Goal: Navigation & Orientation: Find specific page/section

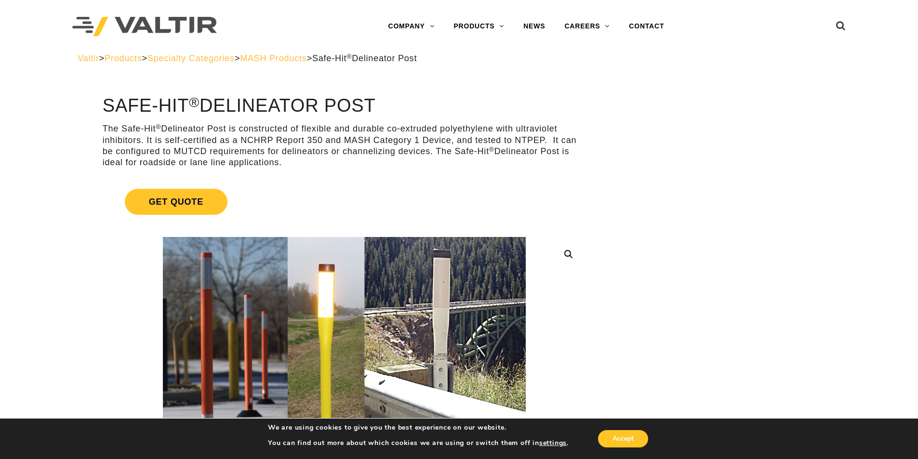
click at [131, 57] on span "Products" at bounding box center [123, 58] width 37 height 10
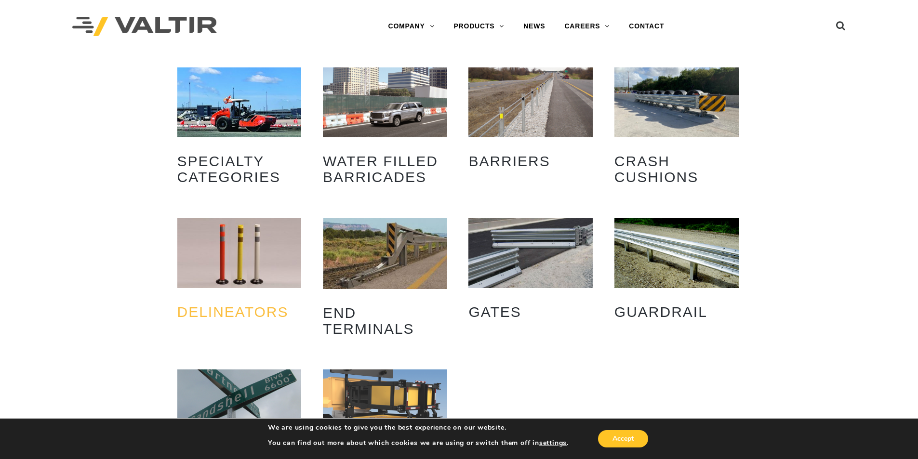
click at [245, 312] on h2 "Delineators (9)" at bounding box center [239, 312] width 124 height 30
